Goal: Information Seeking & Learning: Find specific fact

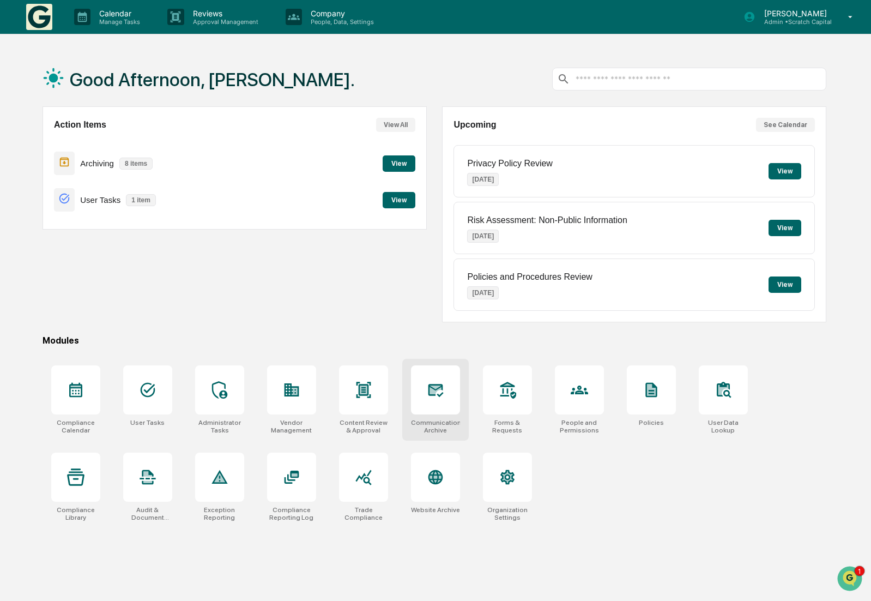
click at [433, 414] on div "Communications Archive" at bounding box center [435, 400] width 67 height 82
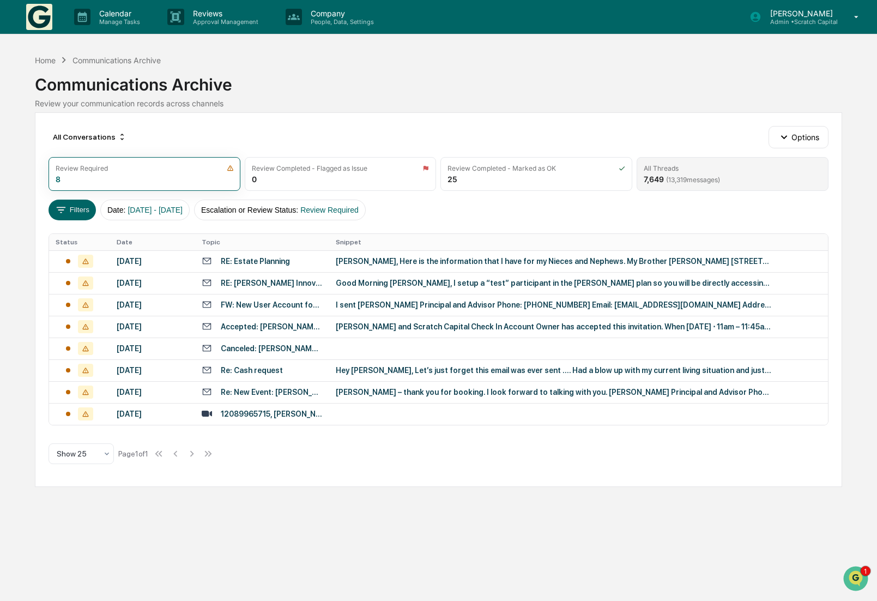
click at [686, 187] on div "All Threads 7,649 ( 13,319 messages)" at bounding box center [733, 174] width 192 height 34
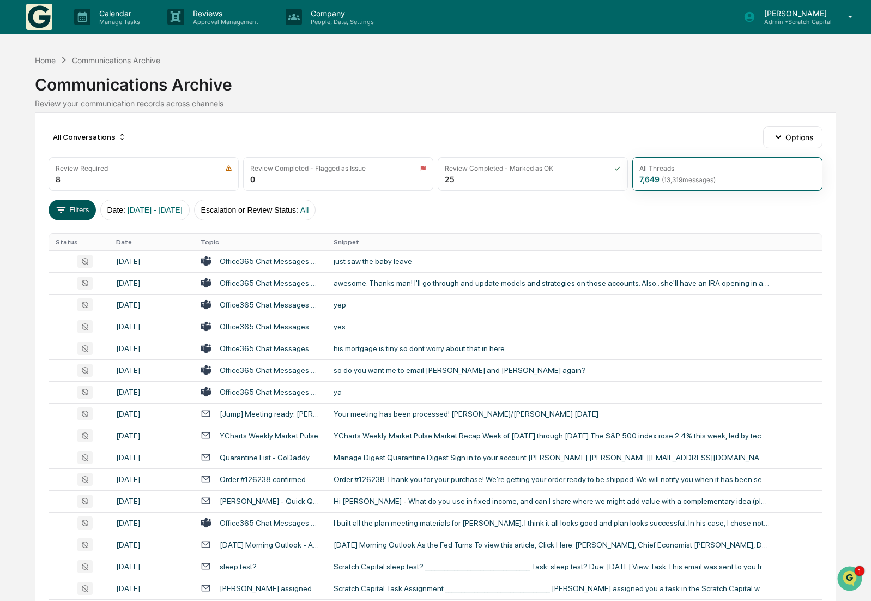
click at [70, 204] on button "Filters" at bounding box center [72, 210] width 47 height 21
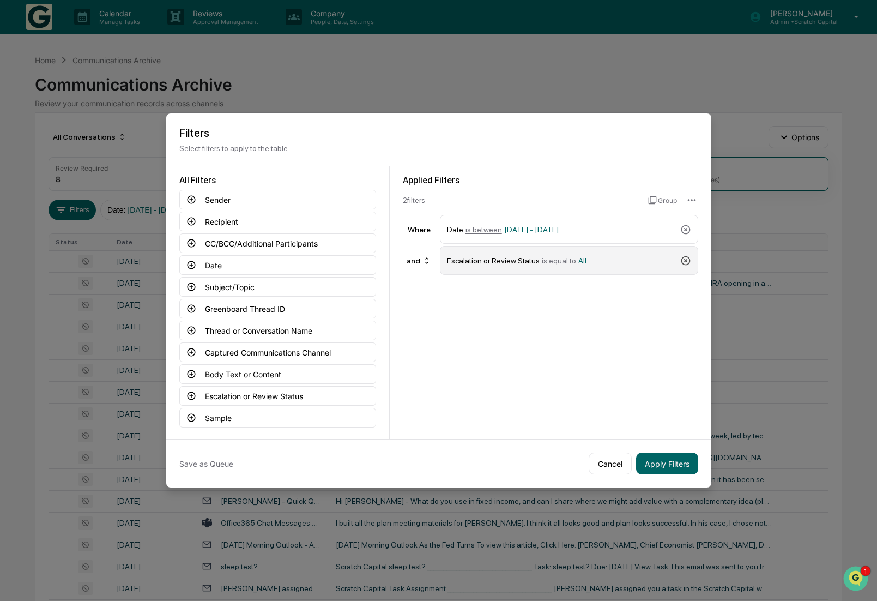
click at [687, 261] on icon at bounding box center [685, 260] width 11 height 11
click at [282, 354] on button "Captured Communications Channel" at bounding box center [277, 352] width 197 height 20
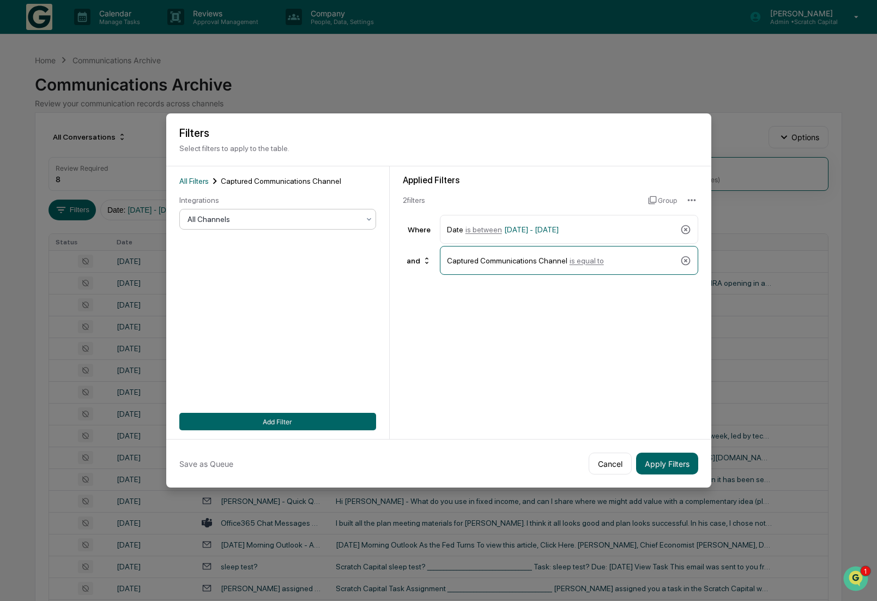
click at [245, 218] on div at bounding box center [274, 219] width 172 height 11
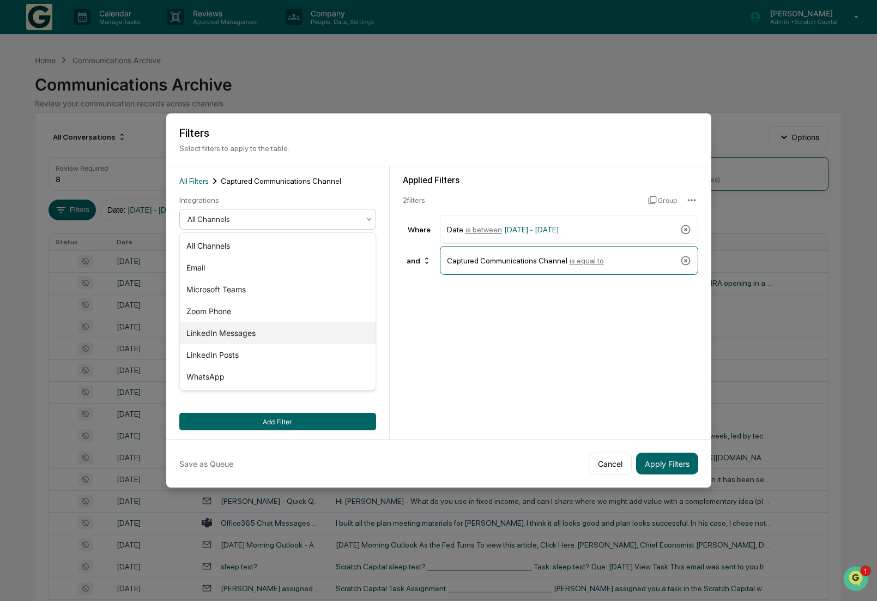
click at [232, 339] on div "LinkedIn Messages" at bounding box center [278, 333] width 196 height 22
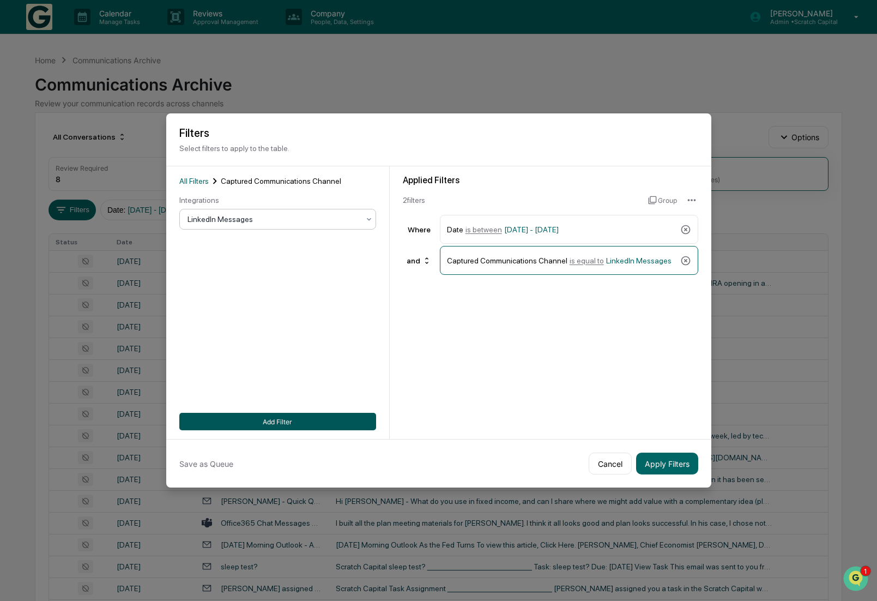
click at [311, 414] on button "Add Filter" at bounding box center [277, 421] width 197 height 17
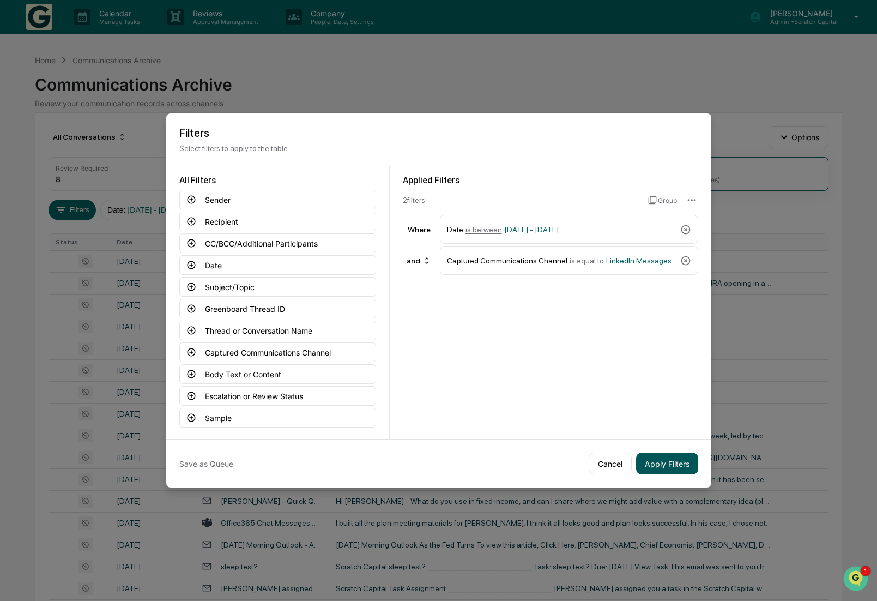
click at [685, 467] on button "Apply Filters" at bounding box center [667, 463] width 62 height 22
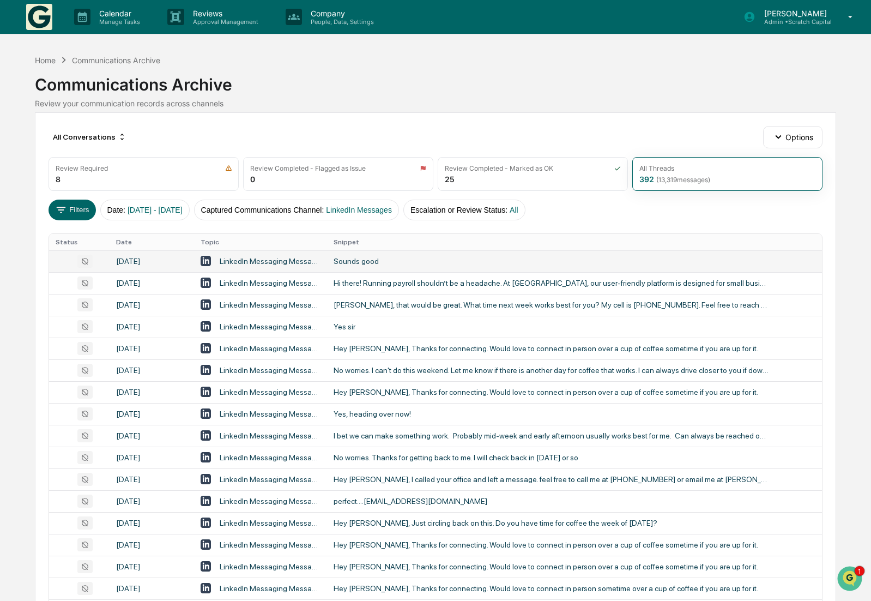
click at [352, 265] on div "Sounds good" at bounding box center [552, 261] width 436 height 9
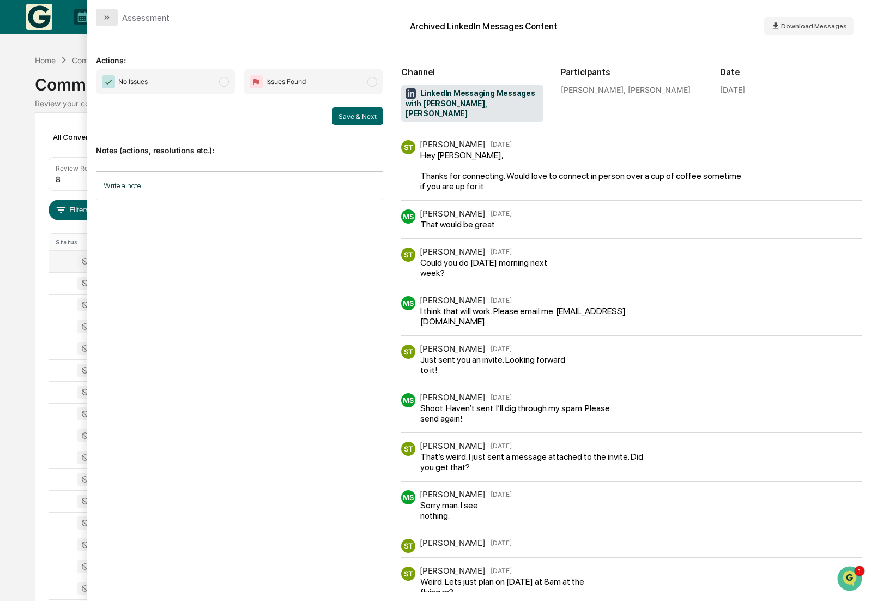
click at [108, 18] on icon "modal" at bounding box center [108, 17] width 3 height 4
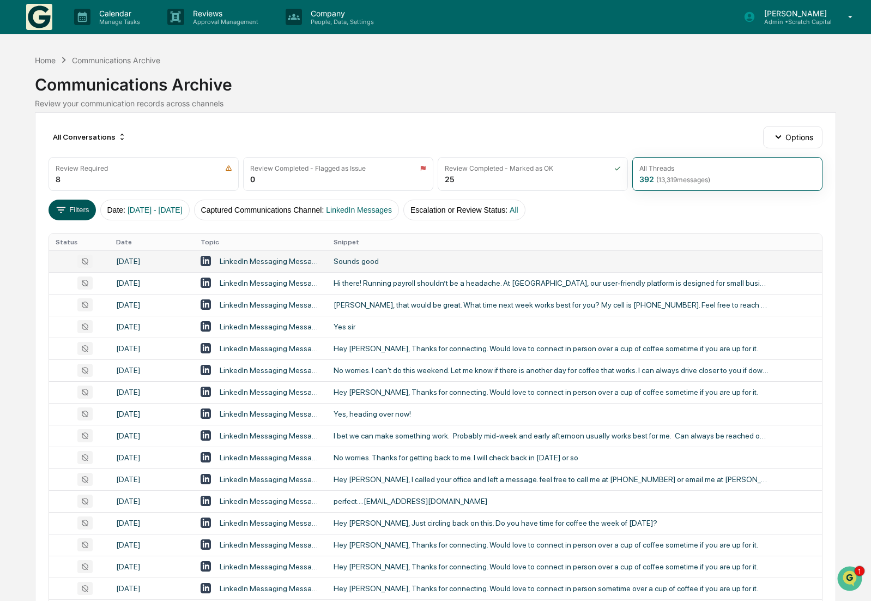
click at [83, 209] on button "Filters" at bounding box center [72, 210] width 47 height 21
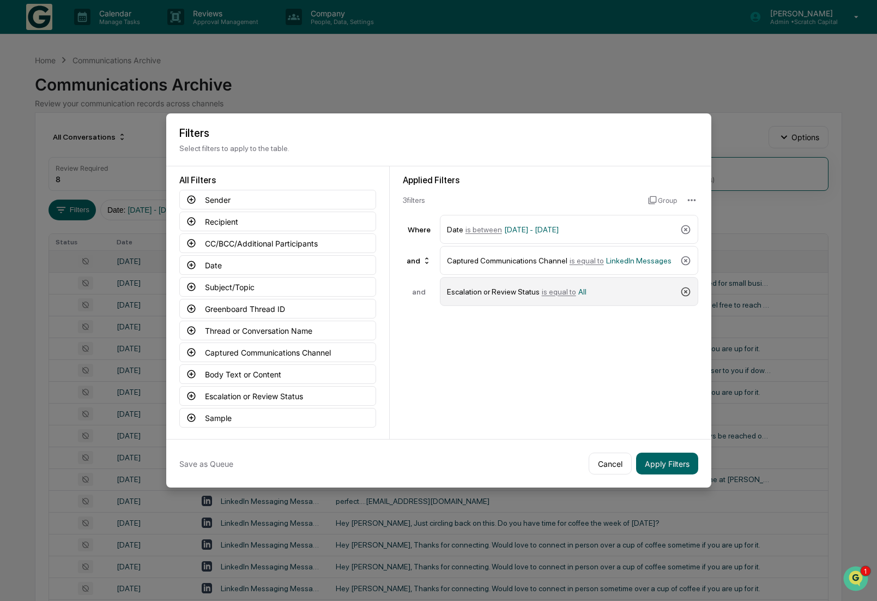
click at [681, 293] on icon at bounding box center [685, 291] width 9 height 9
drag, startPoint x: 684, startPoint y: 261, endPoint x: 616, endPoint y: 265, distance: 68.3
click at [684, 261] on icon at bounding box center [685, 260] width 9 height 9
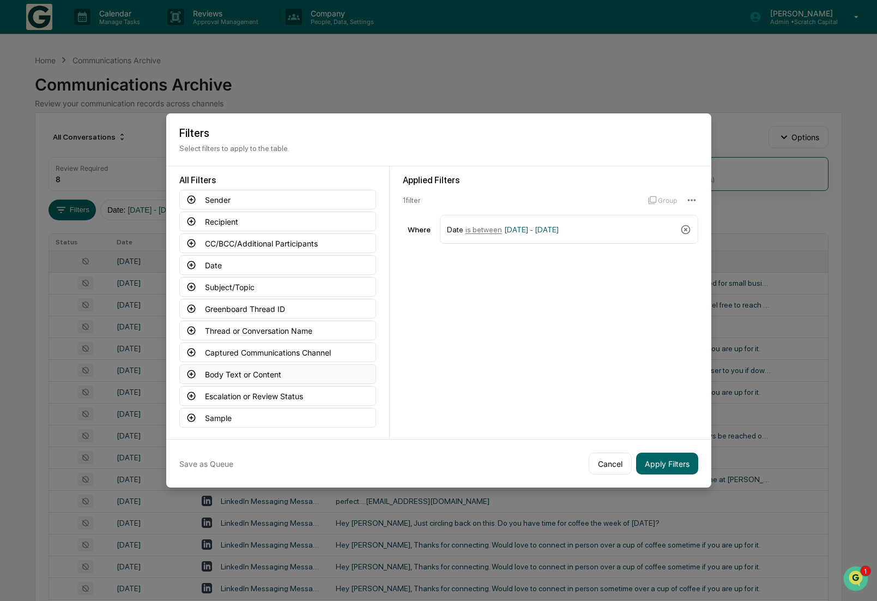
click at [238, 375] on button "Body Text or Content" at bounding box center [277, 374] width 197 height 20
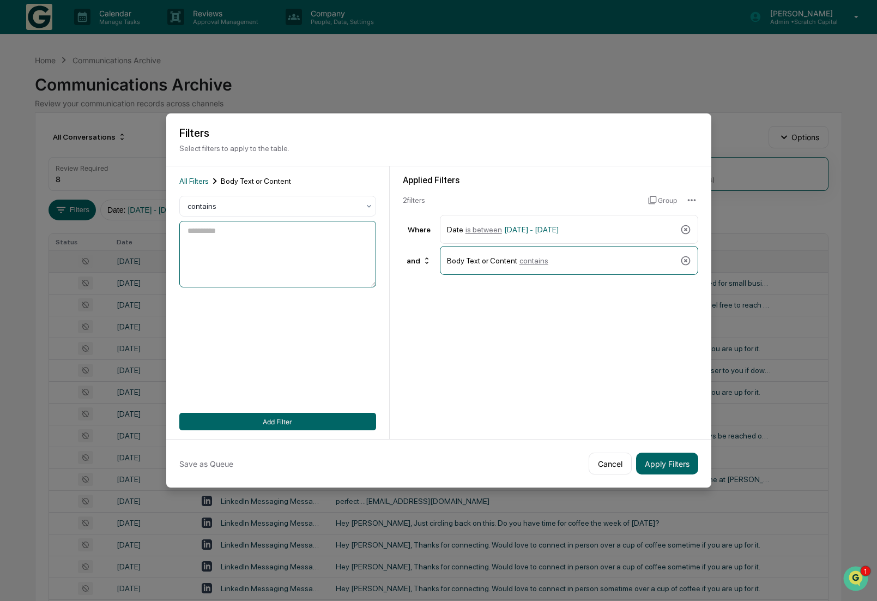
click at [246, 256] on textarea at bounding box center [277, 254] width 197 height 67
type textarea "*****"
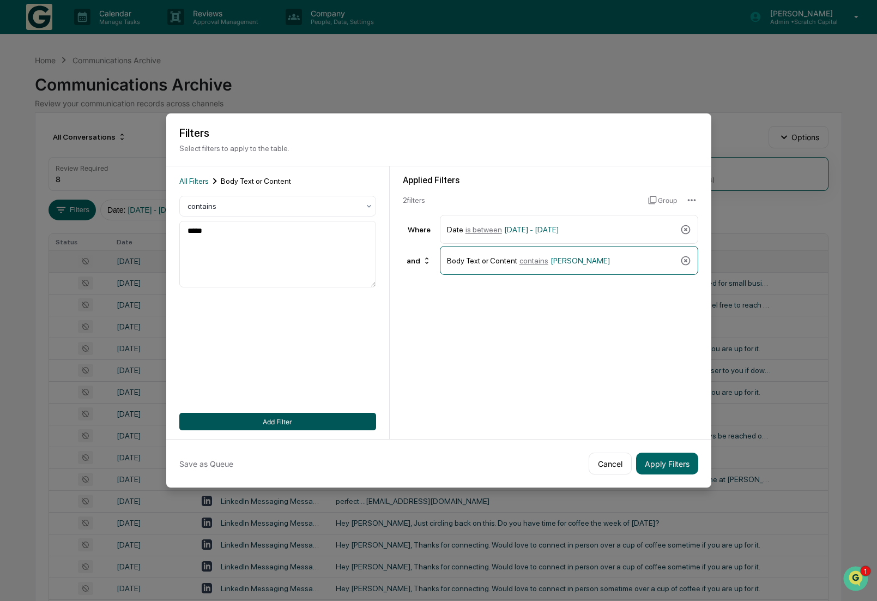
click at [251, 419] on button "Add Filter" at bounding box center [277, 421] width 197 height 17
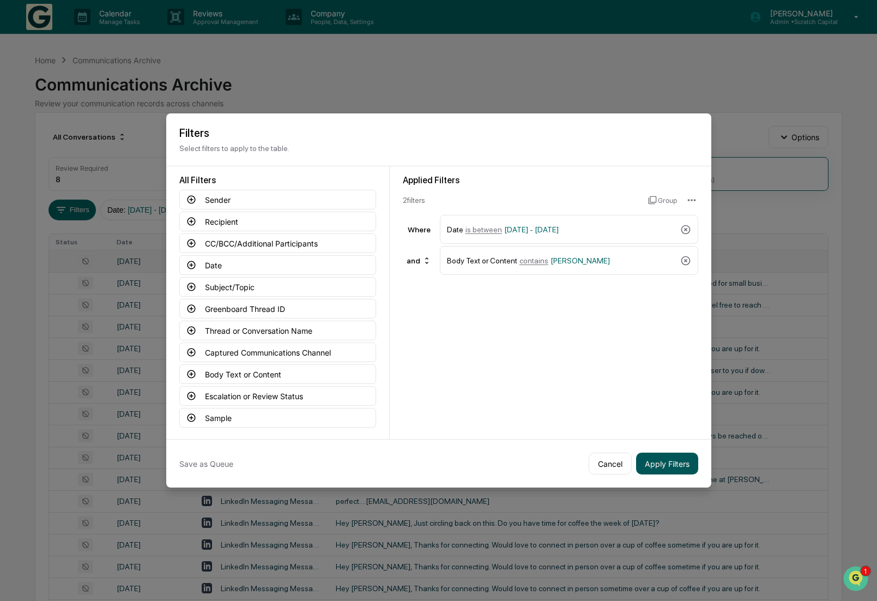
click at [679, 467] on button "Apply Filters" at bounding box center [667, 463] width 62 height 22
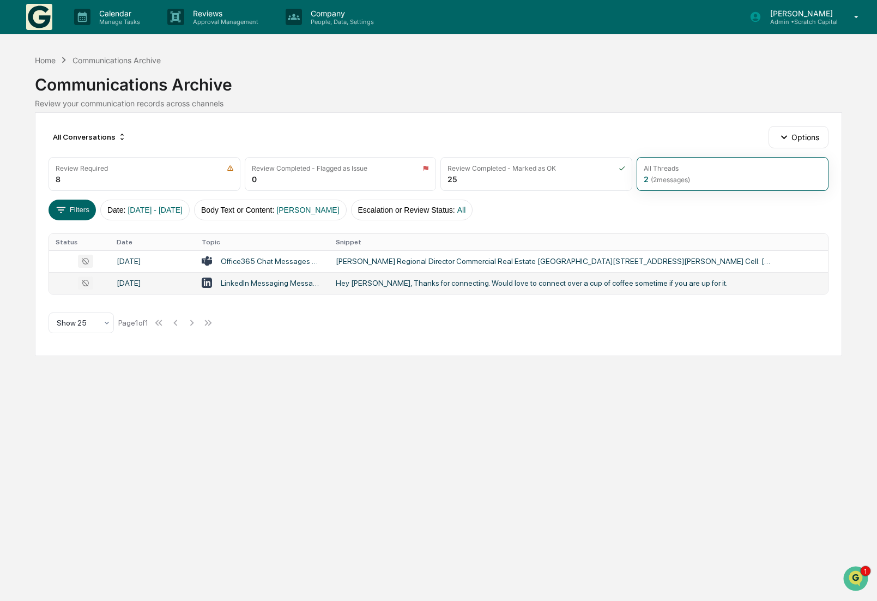
click at [502, 289] on td "Hey [PERSON_NAME], Thanks for connecting. Would love to connect over a cup of c…" at bounding box center [578, 283] width 499 height 22
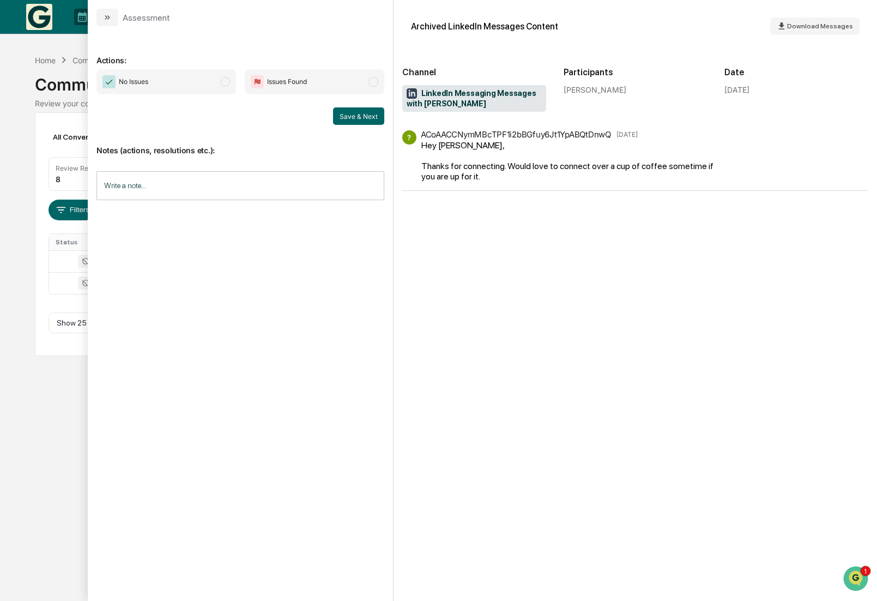
click at [32, 442] on div "Calendar Manage Tasks Reviews Approval Management Company People, Data, Setting…" at bounding box center [438, 300] width 877 height 601
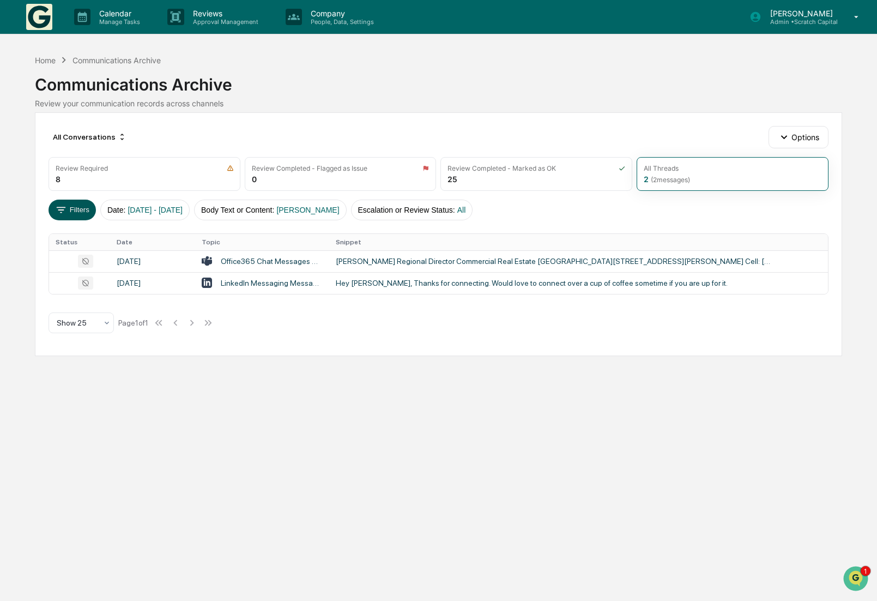
click at [67, 209] on icon at bounding box center [61, 210] width 12 height 12
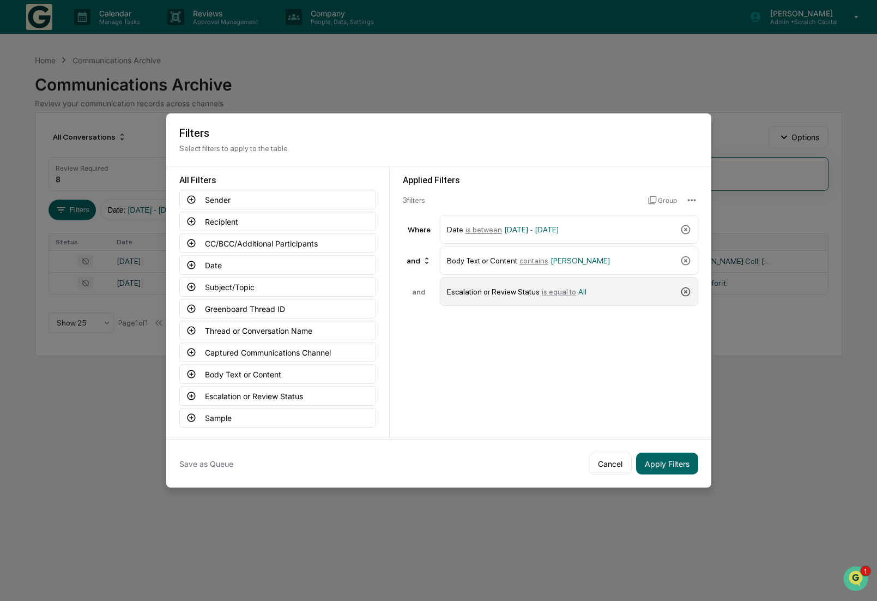
click at [689, 291] on icon at bounding box center [685, 291] width 9 height 9
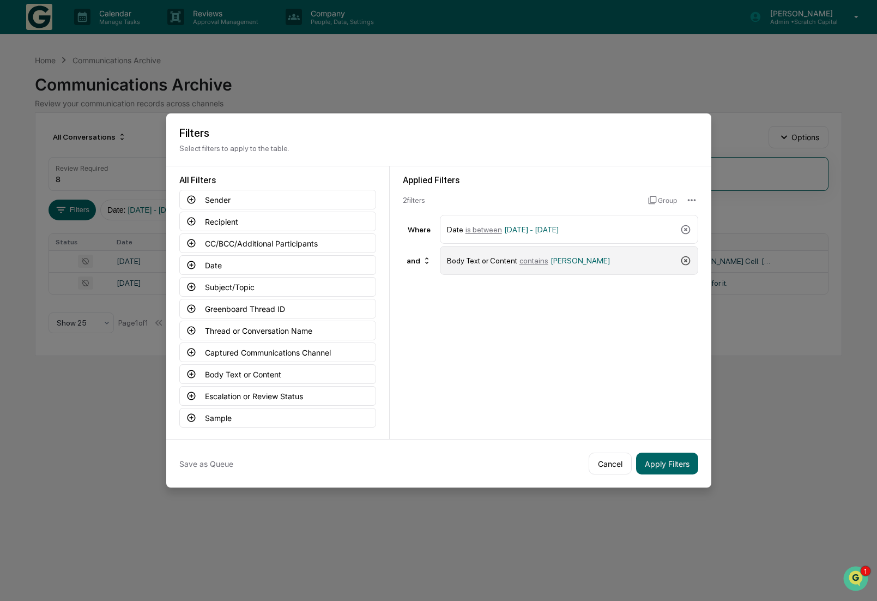
click at [685, 263] on icon at bounding box center [685, 260] width 11 height 11
click at [606, 321] on div "Applied Filters 1 filter Group Where Date is between [DATE] - [DATE]" at bounding box center [551, 302] width 322 height 273
click at [262, 200] on button "Sender" at bounding box center [277, 200] width 197 height 20
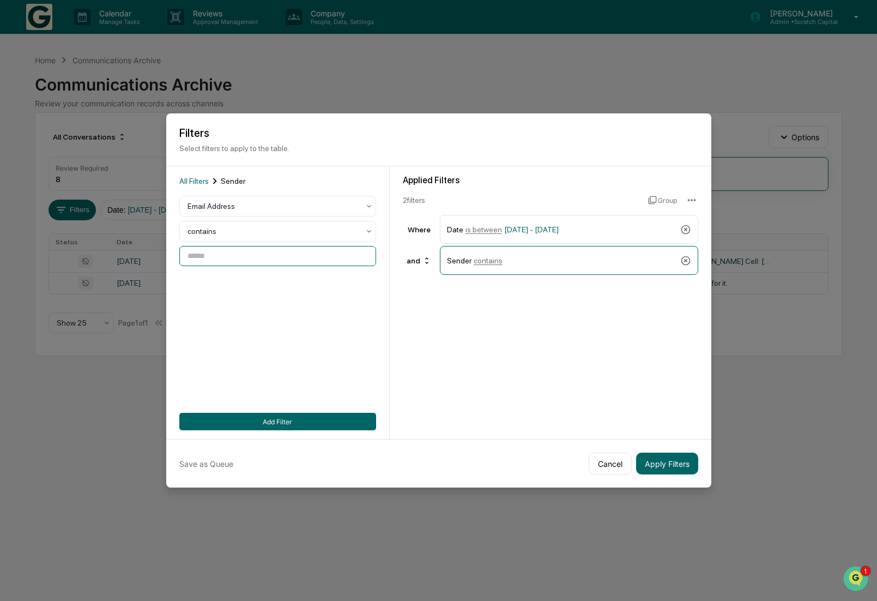
click at [234, 259] on input at bounding box center [277, 256] width 197 height 20
type input "**********"
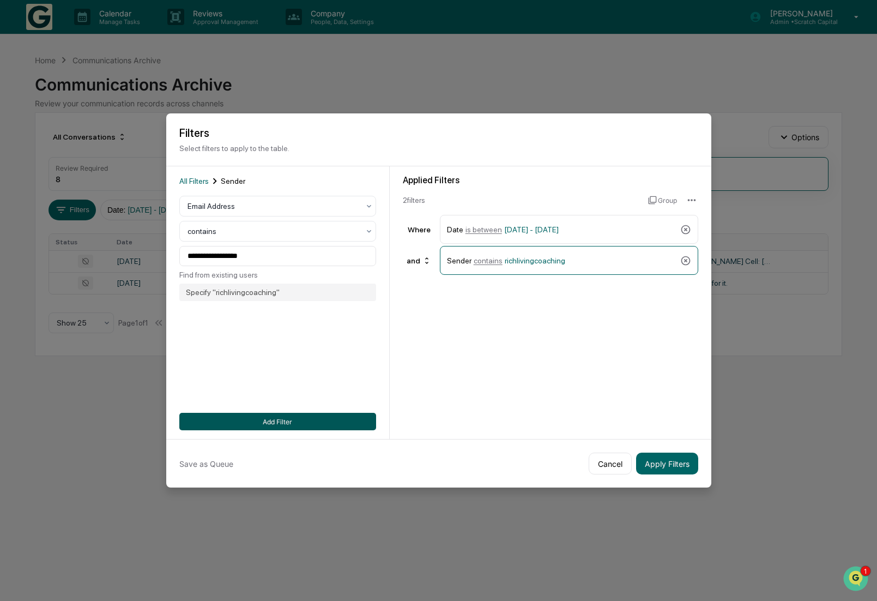
click at [312, 418] on button "Add Filter" at bounding box center [277, 421] width 197 height 17
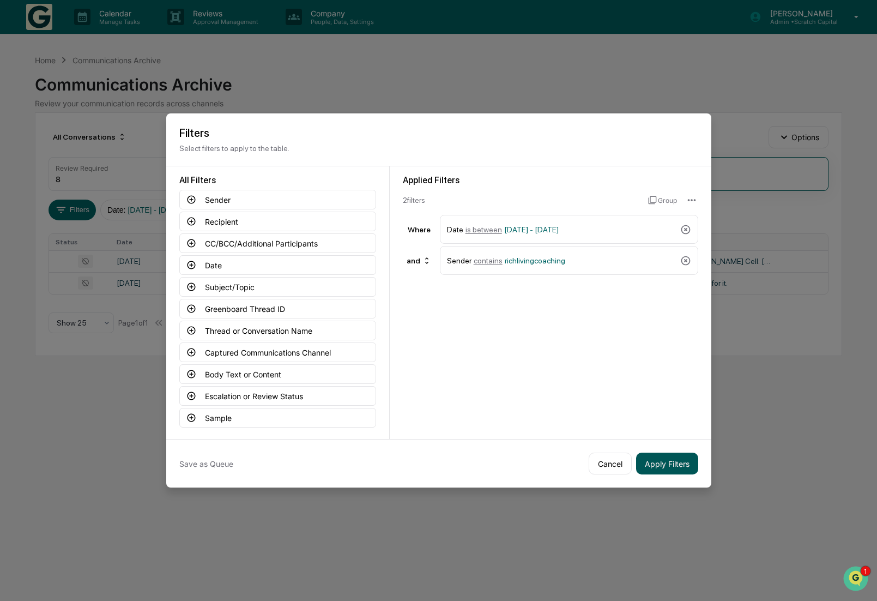
click at [668, 458] on button "Apply Filters" at bounding box center [667, 463] width 62 height 22
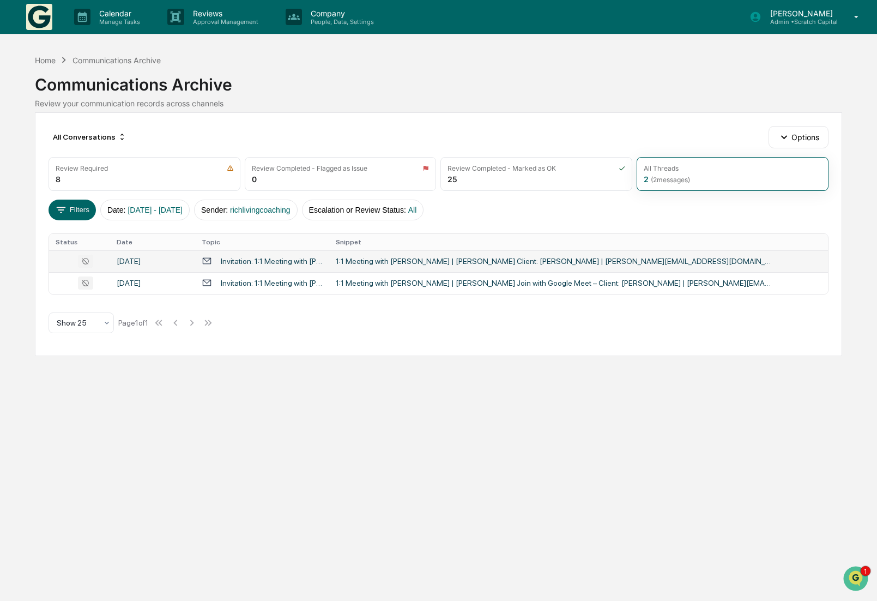
click at [375, 259] on div "1:1 Meeting with [PERSON_NAME] | [PERSON_NAME] Client: [PERSON_NAME] | [PERSON_…" at bounding box center [554, 261] width 436 height 9
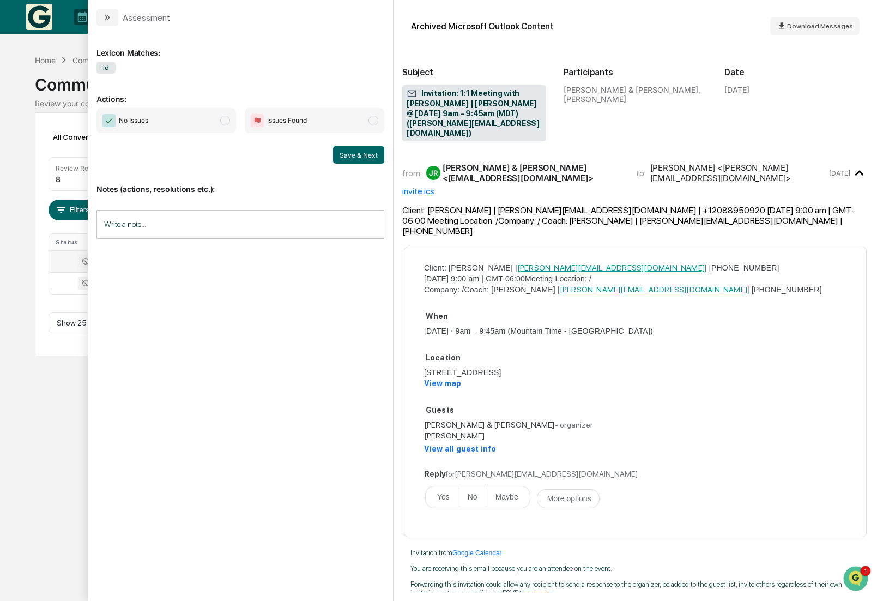
click at [20, 413] on div "Calendar Manage Tasks Reviews Approval Management Company People, Data, Setting…" at bounding box center [438, 300] width 877 height 601
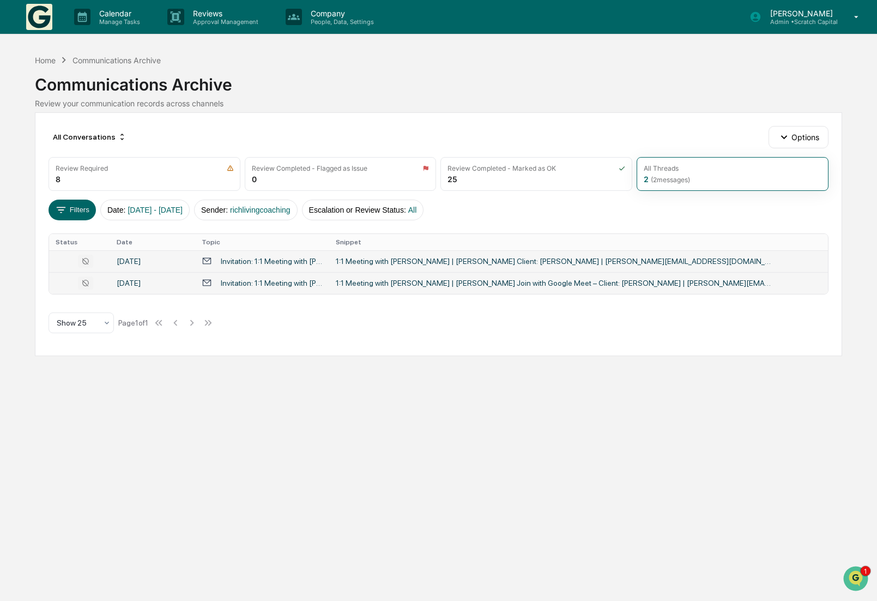
click at [358, 283] on div "1:1 Meeting with [PERSON_NAME] | [PERSON_NAME] Join with Google Meet – Client: …" at bounding box center [554, 283] width 436 height 9
click at [24, 430] on div "Calendar Manage Tasks Reviews Approval Management Company People, Data, Setting…" at bounding box center [438, 300] width 877 height 601
click at [440, 263] on div "1:1 Meeting with [PERSON_NAME] | [PERSON_NAME] Client: [PERSON_NAME] | [PERSON_…" at bounding box center [554, 261] width 436 height 9
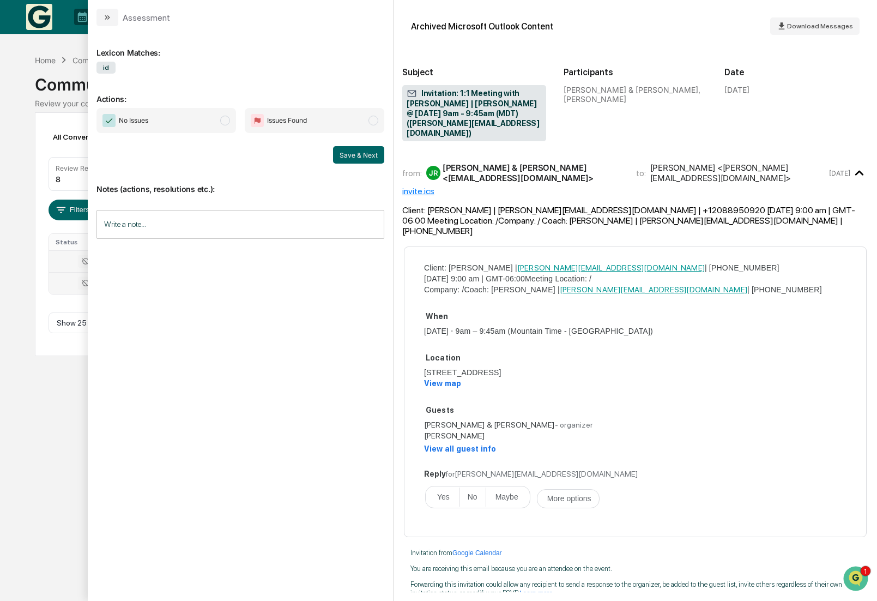
click at [29, 474] on div "Calendar Manage Tasks Reviews Approval Management Company People, Data, Setting…" at bounding box center [438, 300] width 877 height 601
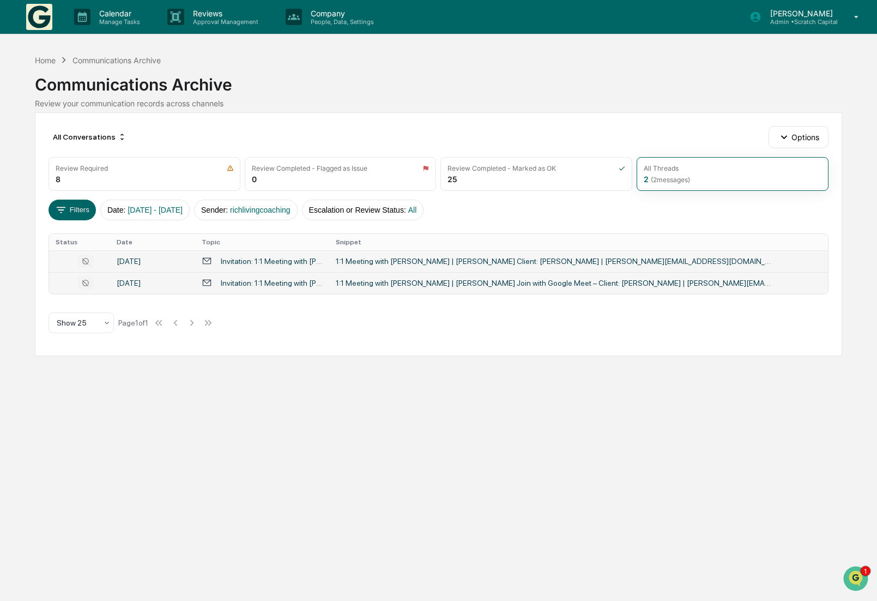
click at [776, 279] on td "1:1 Meeting with [PERSON_NAME] | [PERSON_NAME] Join with Google Meet – Client: …" at bounding box center [578, 283] width 499 height 22
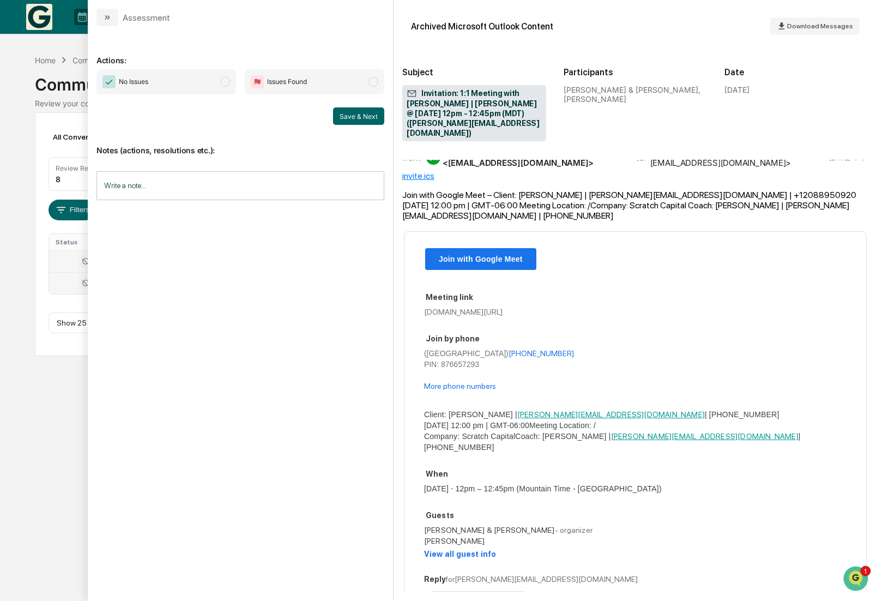
scroll to position [17, 0]
